Goal: Find contact information: Find contact information

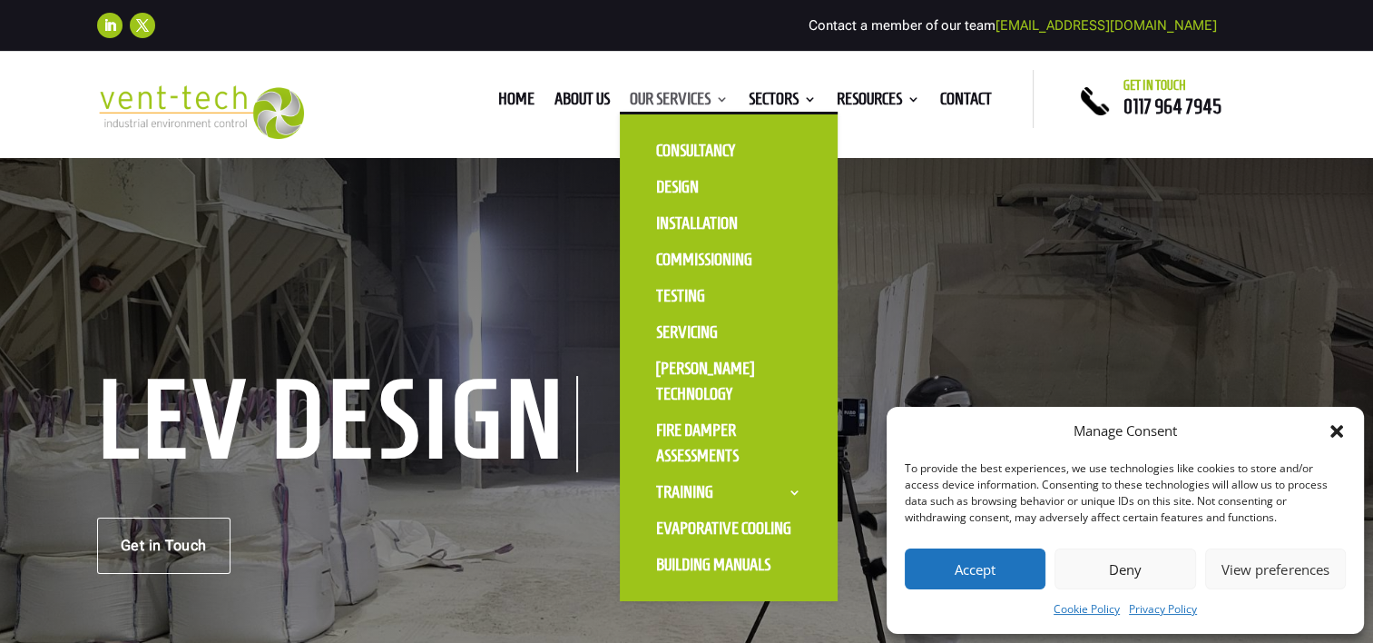
click at [707, 109] on link "Our Services" at bounding box center [679, 103] width 99 height 20
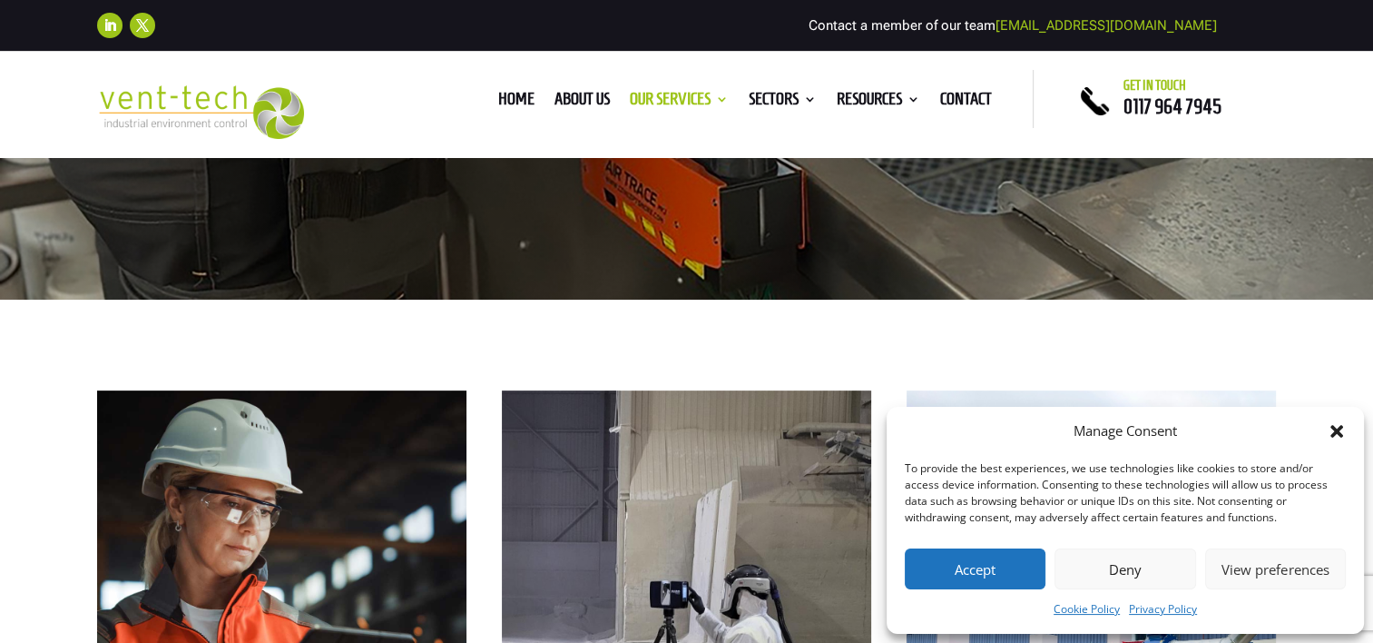
scroll to position [726, 0]
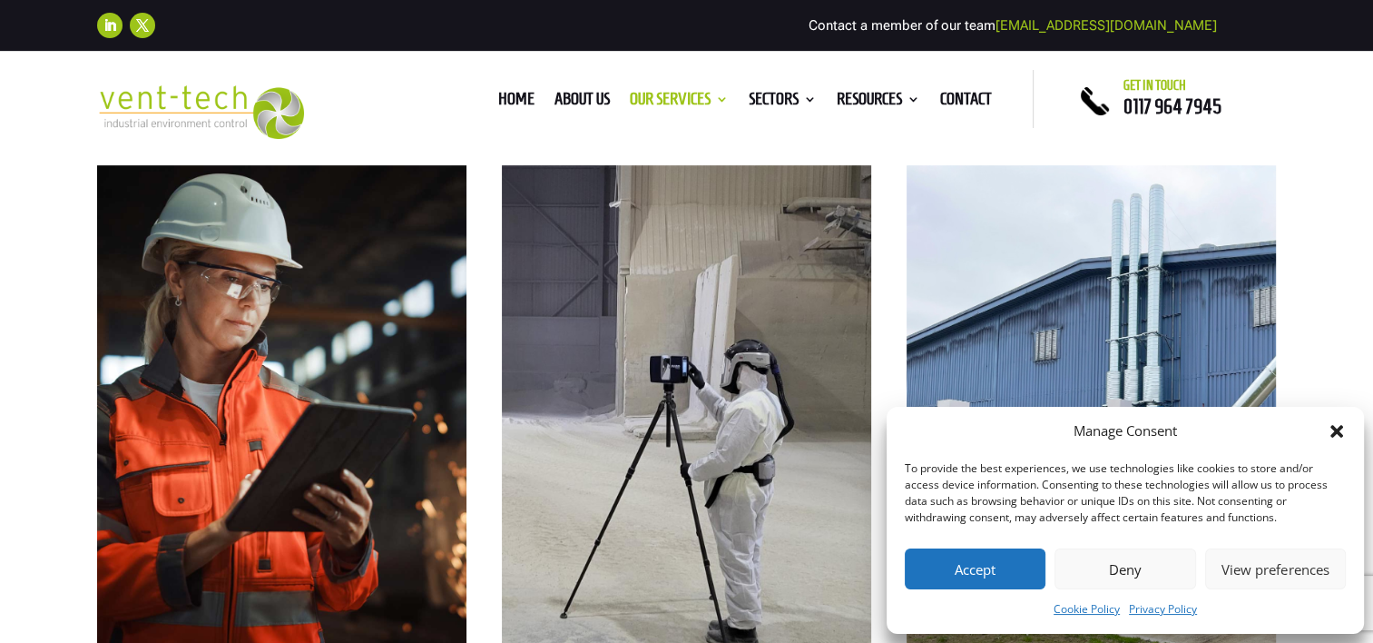
click at [1340, 436] on icon "Close dialog" at bounding box center [1337, 431] width 13 height 13
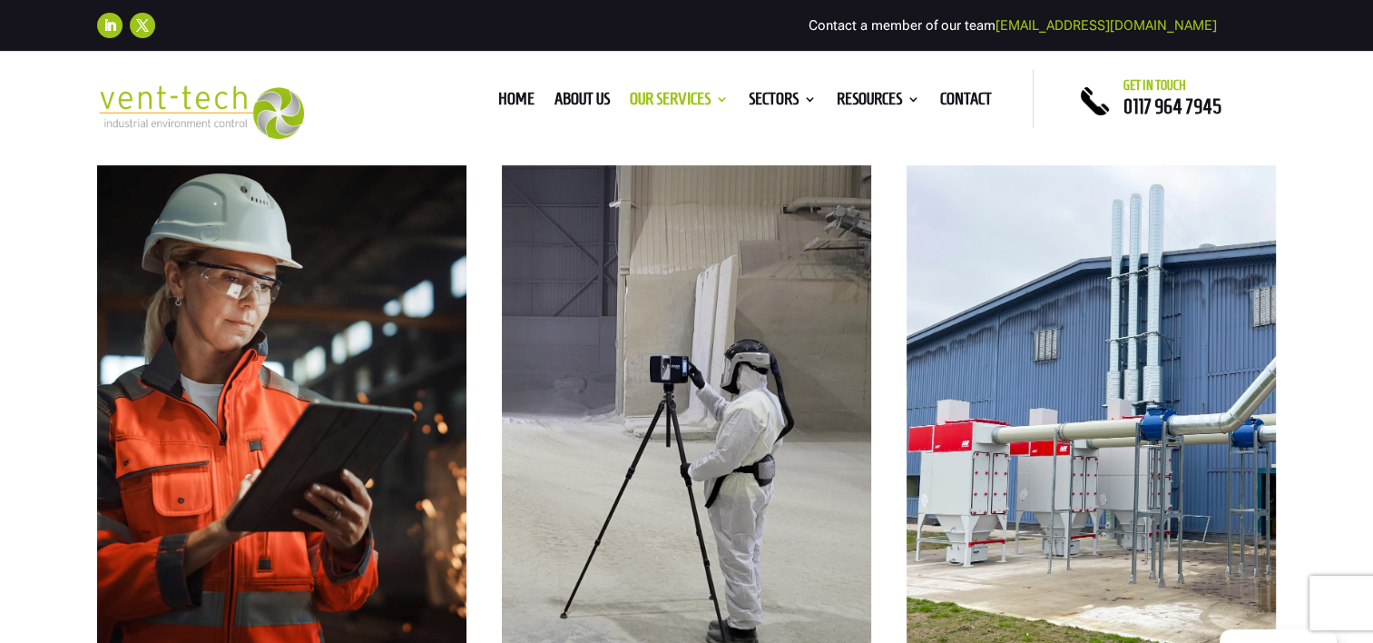
click at [950, 77] on div "Home About us Our Services Consultancy Design Installation Commissioning Testin…" at bounding box center [685, 99] width 693 height 58
click at [970, 94] on link "Contact" at bounding box center [966, 103] width 52 height 20
